Goal: Task Accomplishment & Management: Manage account settings

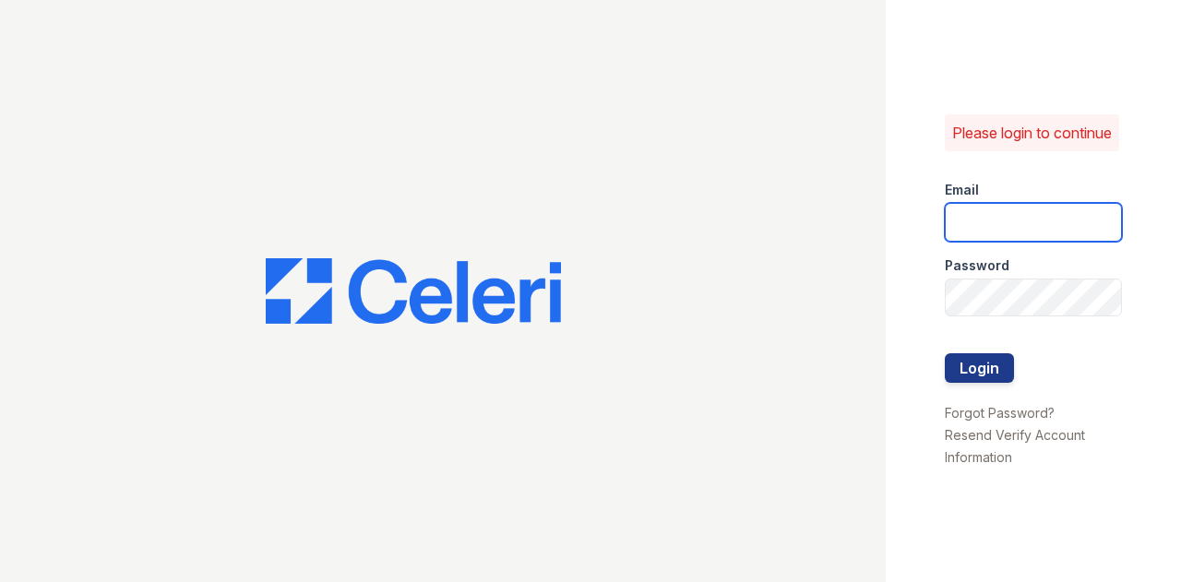
click at [1046, 219] on input "email" at bounding box center [1033, 222] width 177 height 39
type input "a"
type input "[PERSON_NAME][EMAIL_ADDRESS][DOMAIN_NAME]"
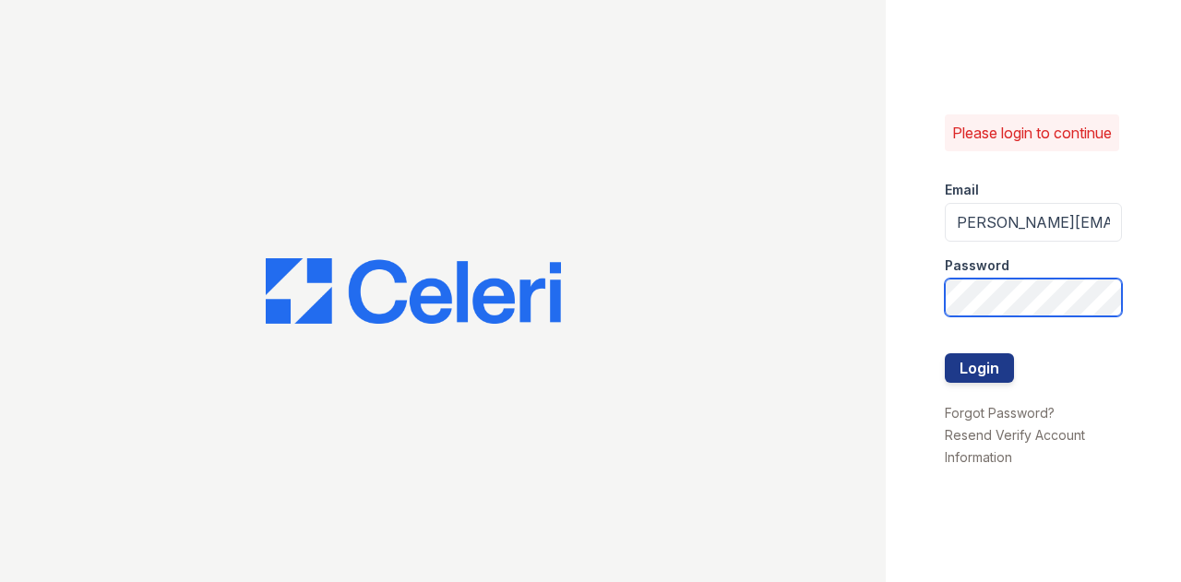
scroll to position [0, 0]
click at [945, 353] on button "Login" at bounding box center [979, 368] width 69 height 30
